Goal: Transaction & Acquisition: Purchase product/service

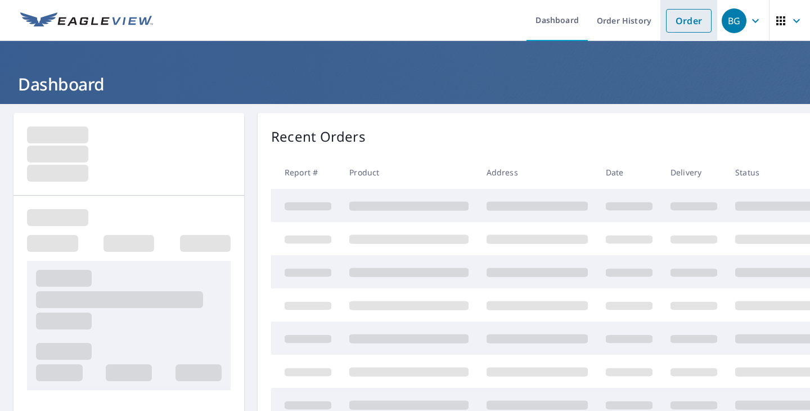
click at [688, 26] on link "Order" at bounding box center [689, 21] width 46 height 24
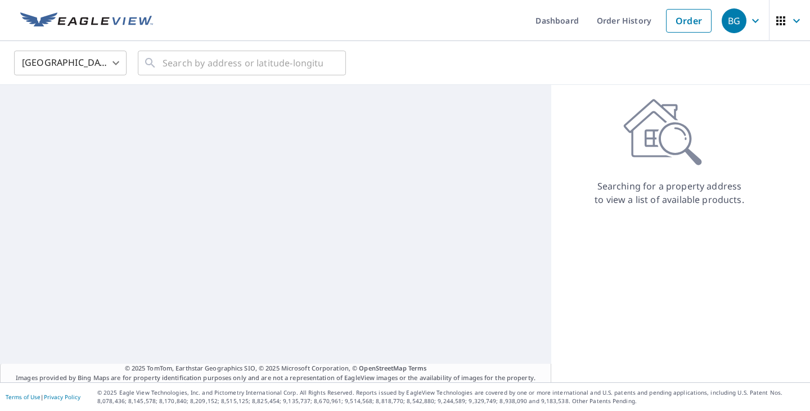
click at [265, 45] on div "United States US ​ ​" at bounding box center [405, 63] width 810 height 44
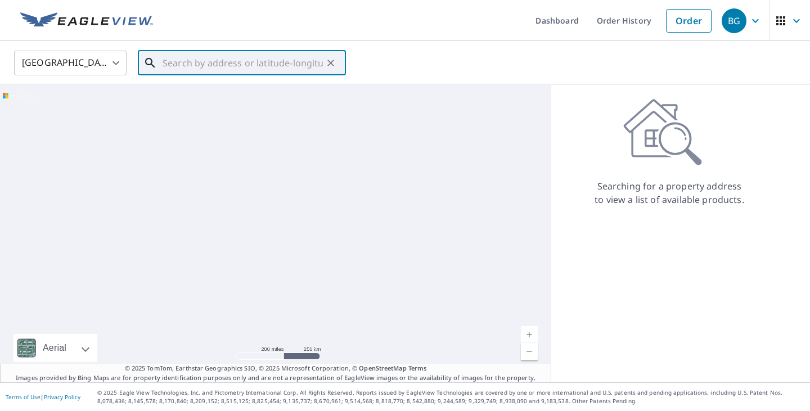
click at [259, 57] on input "text" at bounding box center [243, 63] width 160 height 32
paste input "221 Harrison Ave Norwood PA"
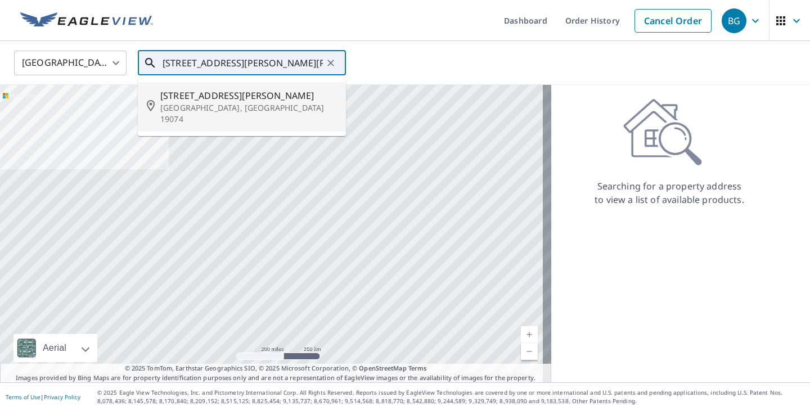
click at [252, 89] on span "221 Harrison Ave" at bounding box center [248, 96] width 177 height 14
type input "221 Harrison Ave Norwood, PA 19074"
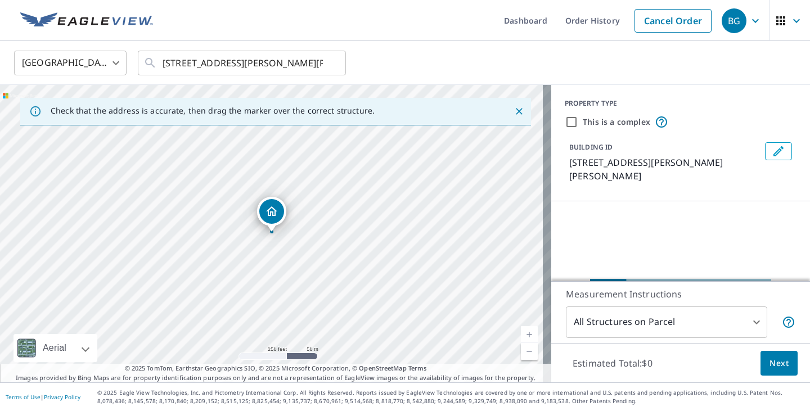
click at [773, 361] on span "Next" at bounding box center [779, 364] width 19 height 14
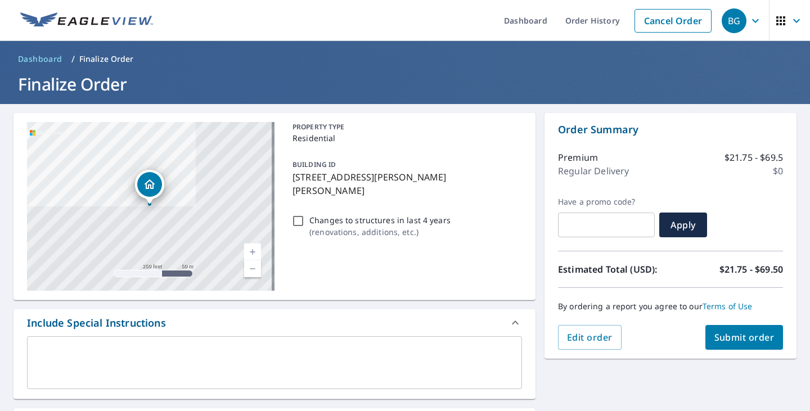
click at [741, 327] on button "Submit order" at bounding box center [745, 337] width 78 height 25
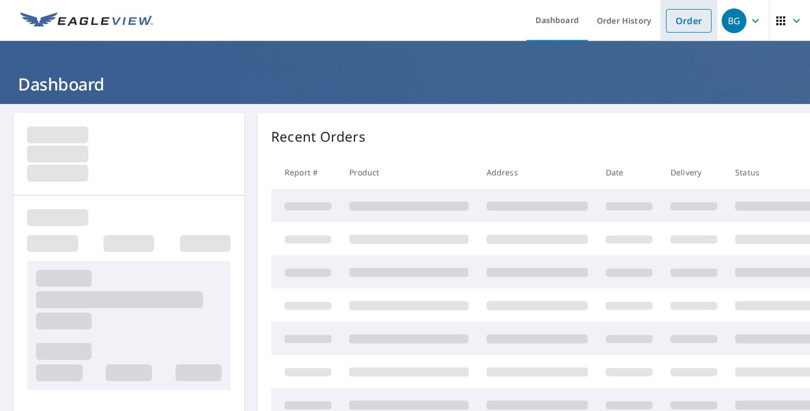
click at [677, 15] on link "Order" at bounding box center [689, 21] width 46 height 24
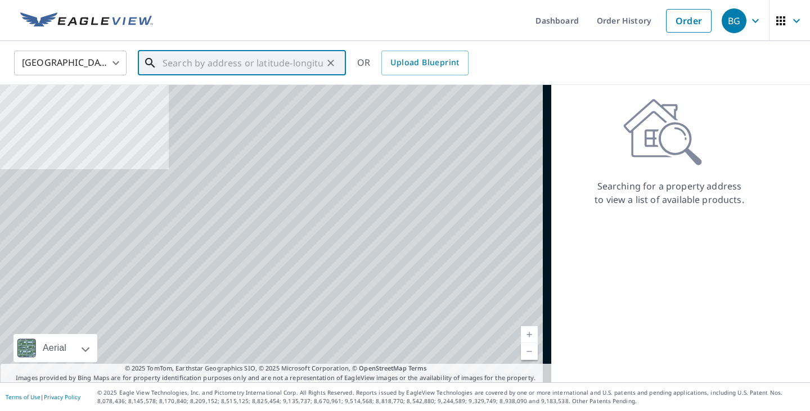
click at [323, 61] on input "text" at bounding box center [243, 63] width 160 height 32
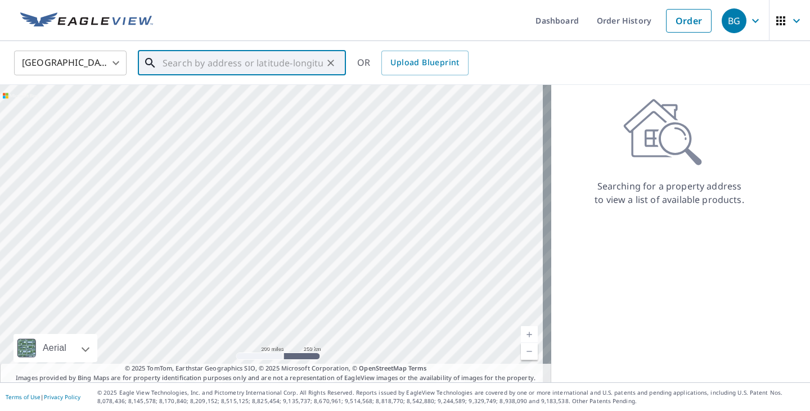
paste input "[STREET_ADDRESS]"
click at [299, 95] on span "[STREET_ADDRESS]" at bounding box center [248, 96] width 177 height 14
type input "[STREET_ADDRESS]"
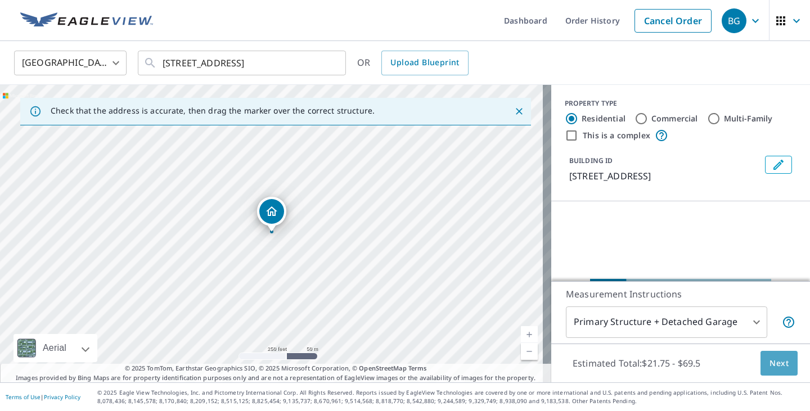
click at [773, 359] on span "Next" at bounding box center [779, 364] width 19 height 14
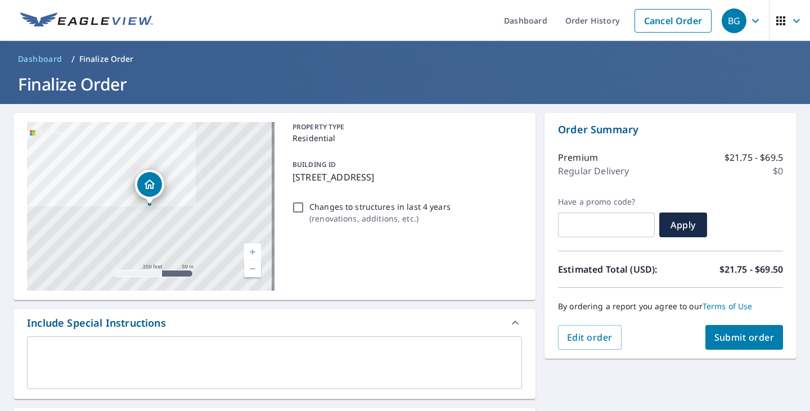
click at [720, 353] on div "Order Summary Premium $21.75 - $69.5 Regular Delivery $0 Have a promo code? ​ A…" at bounding box center [671, 236] width 252 height 246
click at [722, 343] on span "Submit order" at bounding box center [745, 338] width 60 height 12
